Goal: Task Accomplishment & Management: Manage account settings

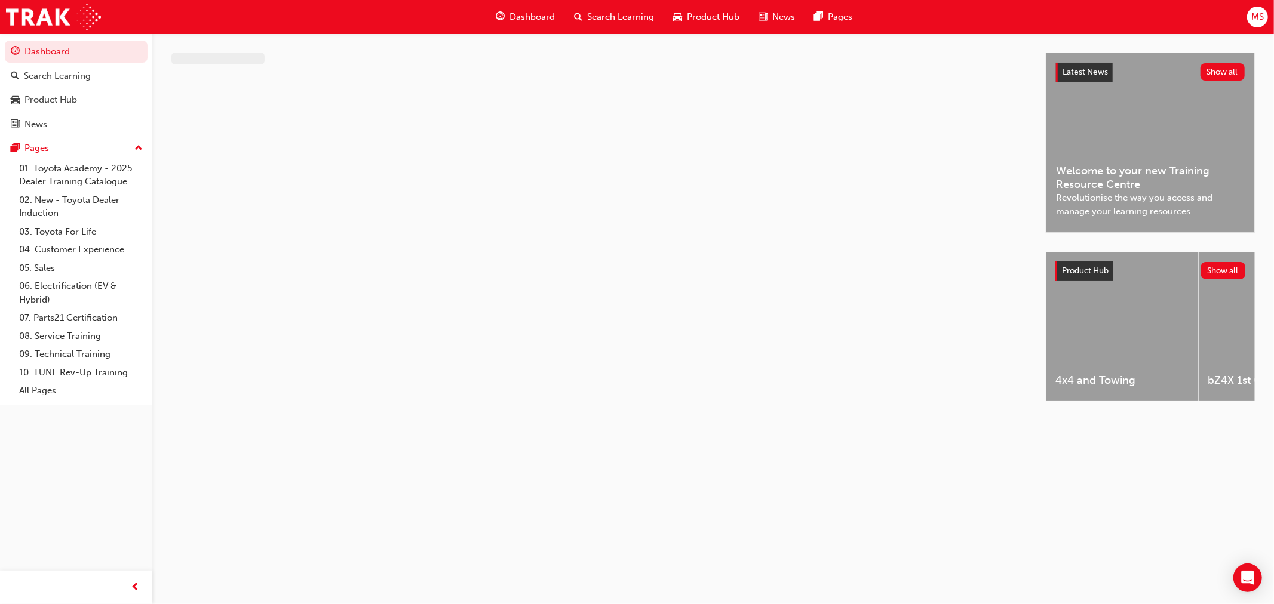
click at [1257, 18] on span "MS" at bounding box center [1257, 17] width 13 height 14
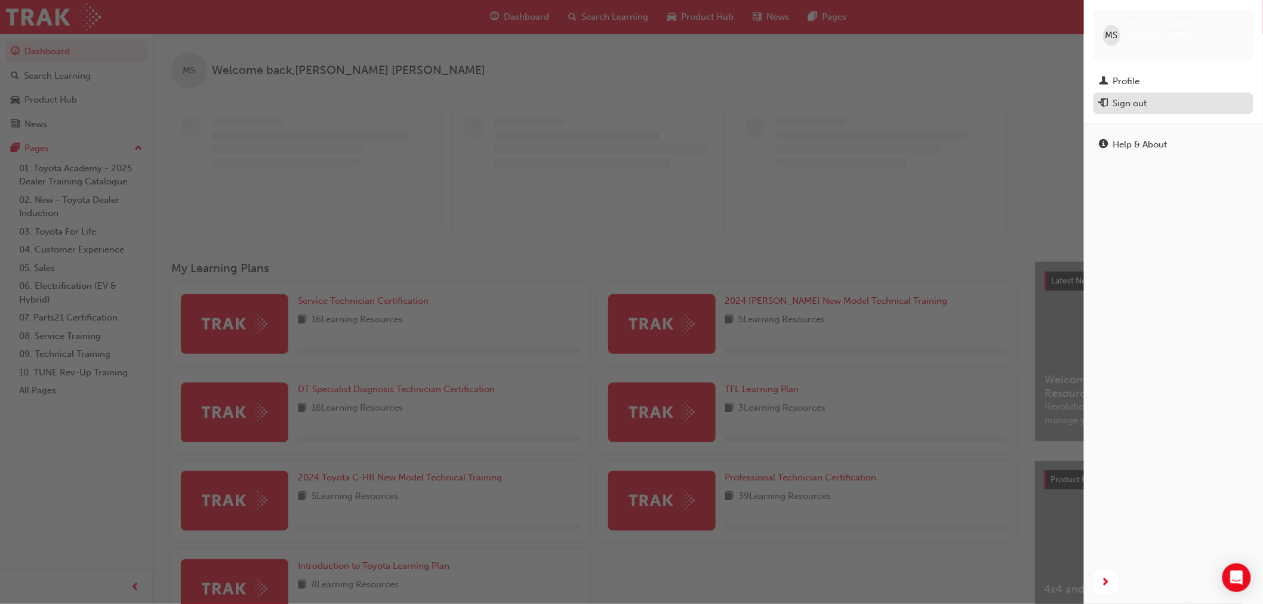
click at [1121, 97] on div "Sign out" at bounding box center [1131, 104] width 34 height 14
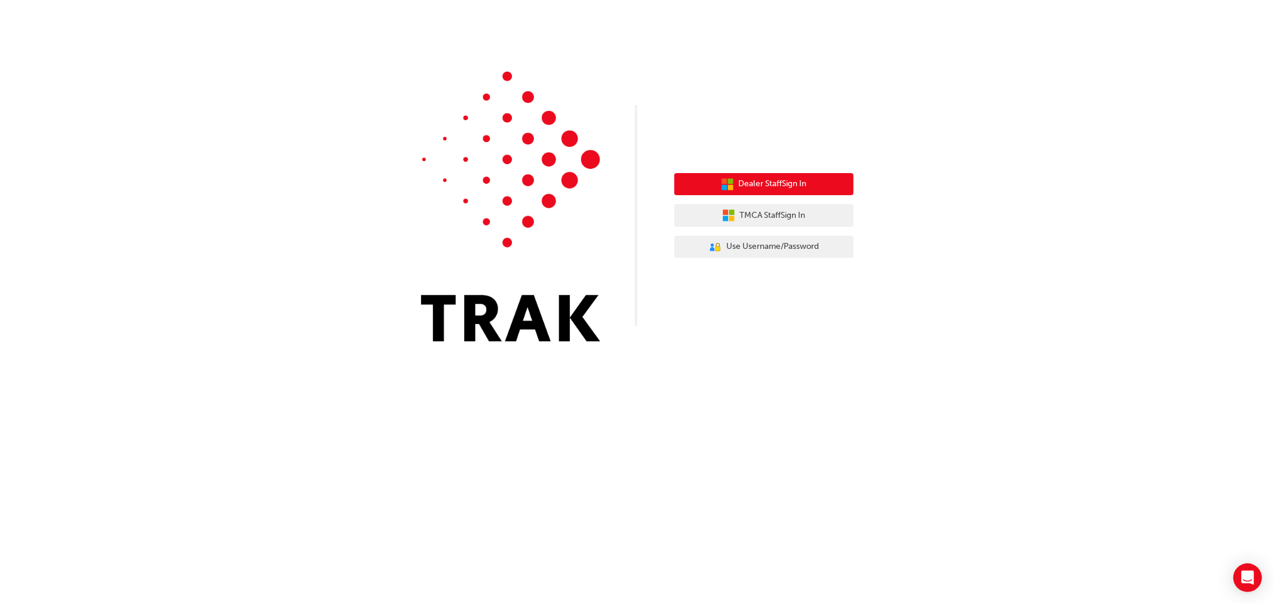
click at [767, 186] on span "Dealer Staff Sign In" at bounding box center [773, 184] width 68 height 14
